Goal: Task Accomplishment & Management: Use online tool/utility

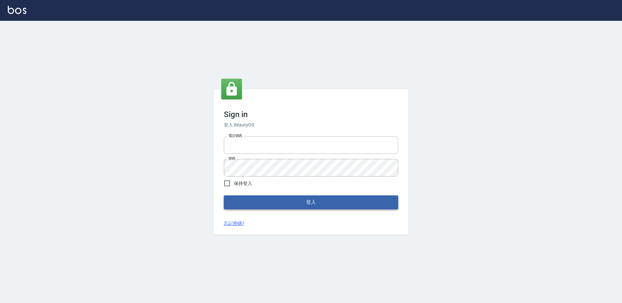
type input "27222158"
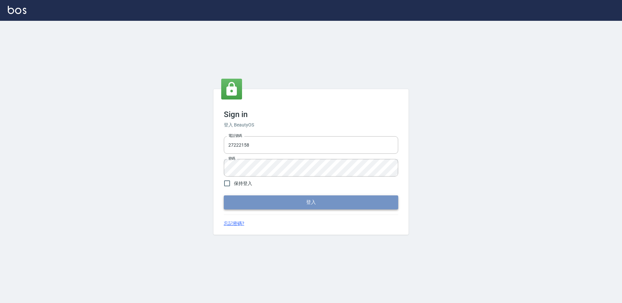
click at [278, 203] on button "登入" at bounding box center [311, 203] width 174 height 14
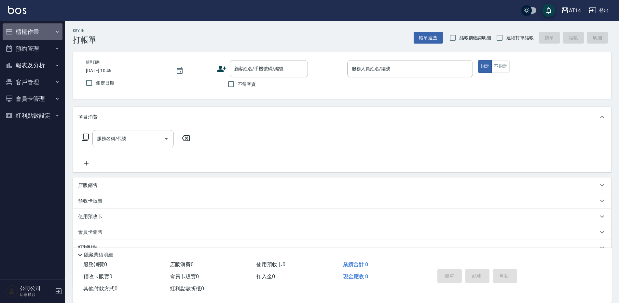
click at [33, 31] on button "櫃檯作業" at bounding box center [33, 31] width 60 height 17
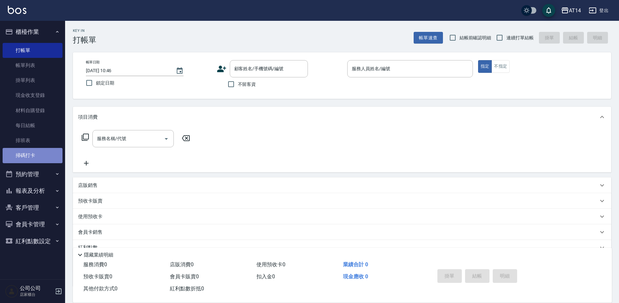
click at [56, 152] on link "掃碼打卡" at bounding box center [33, 155] width 60 height 15
